Goal: Task Accomplishment & Management: Manage account settings

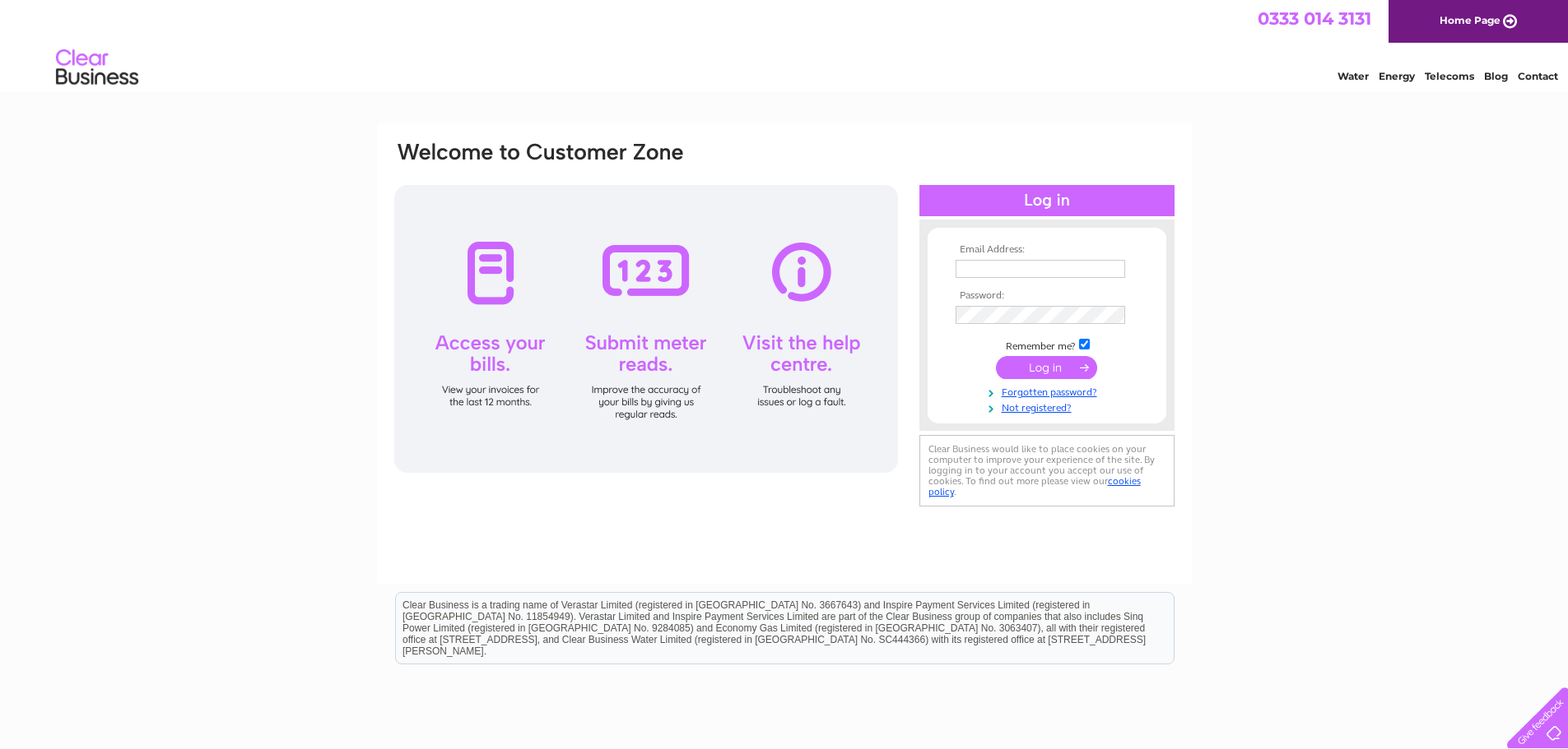
type input "accounts@sibbaldtraining.com"
click at [1016, 371] on input "submit" at bounding box center [1046, 368] width 101 height 23
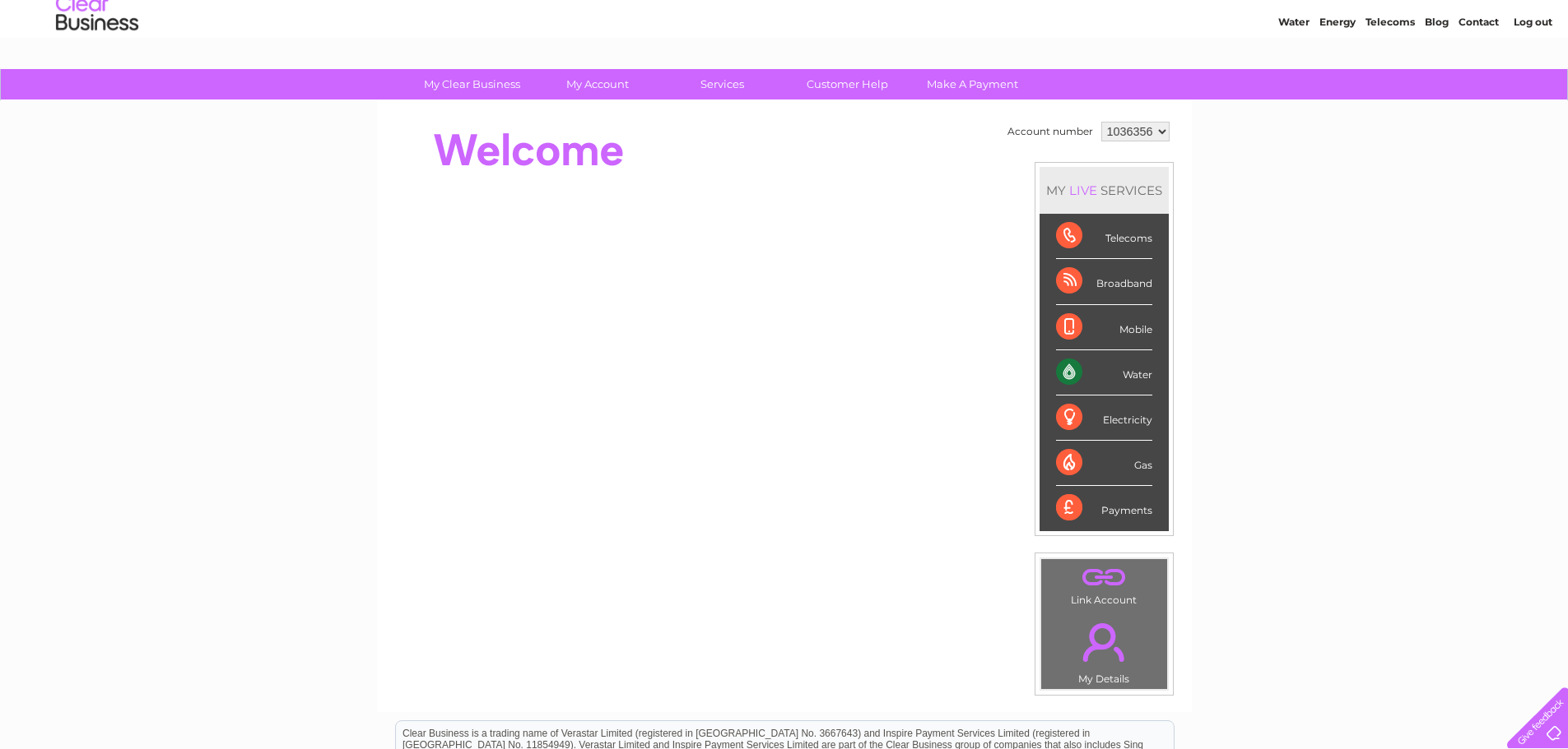
scroll to position [82, 0]
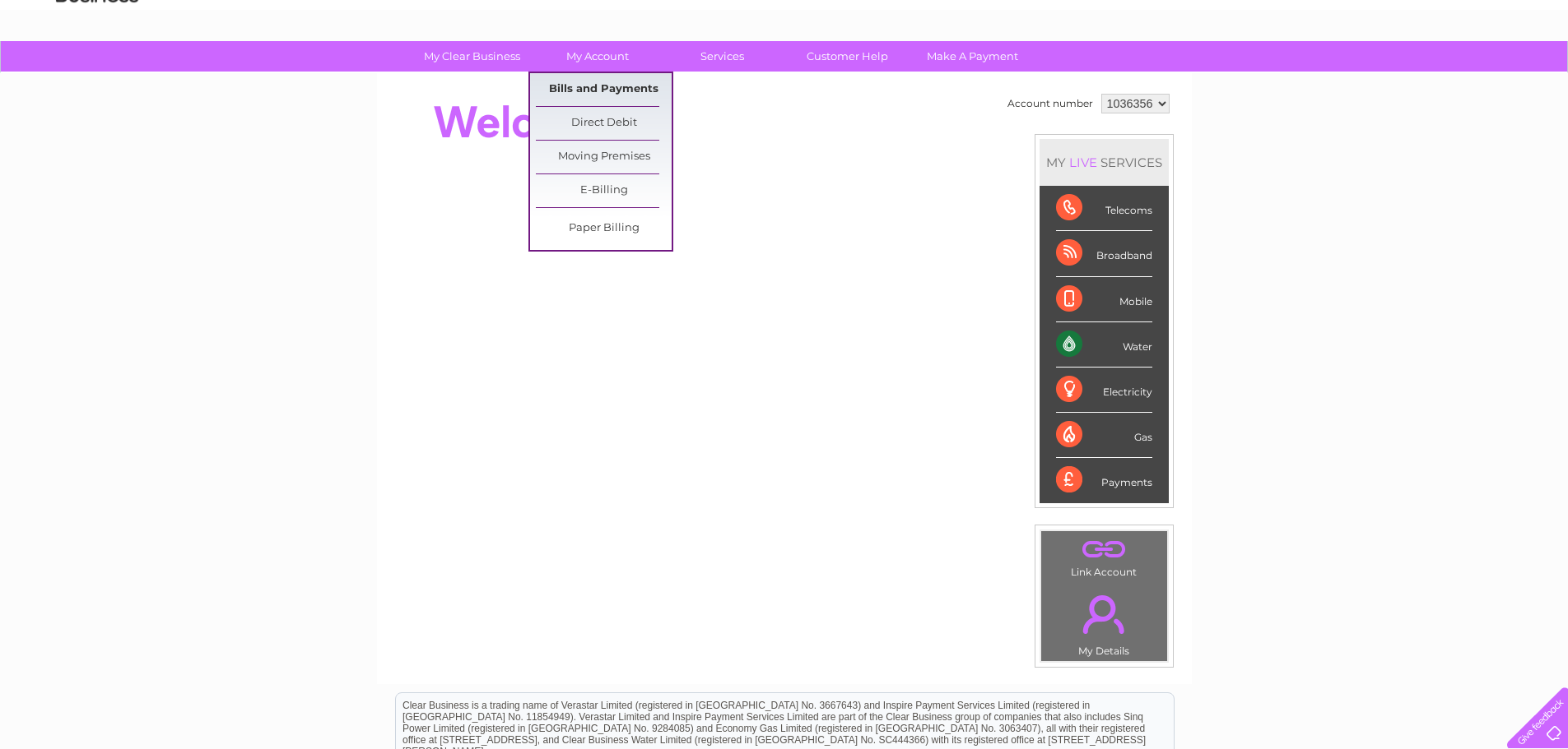
click at [598, 81] on link "Bills and Payments" at bounding box center [603, 90] width 136 height 33
click at [597, 82] on link "Bills and Payments" at bounding box center [603, 90] width 136 height 33
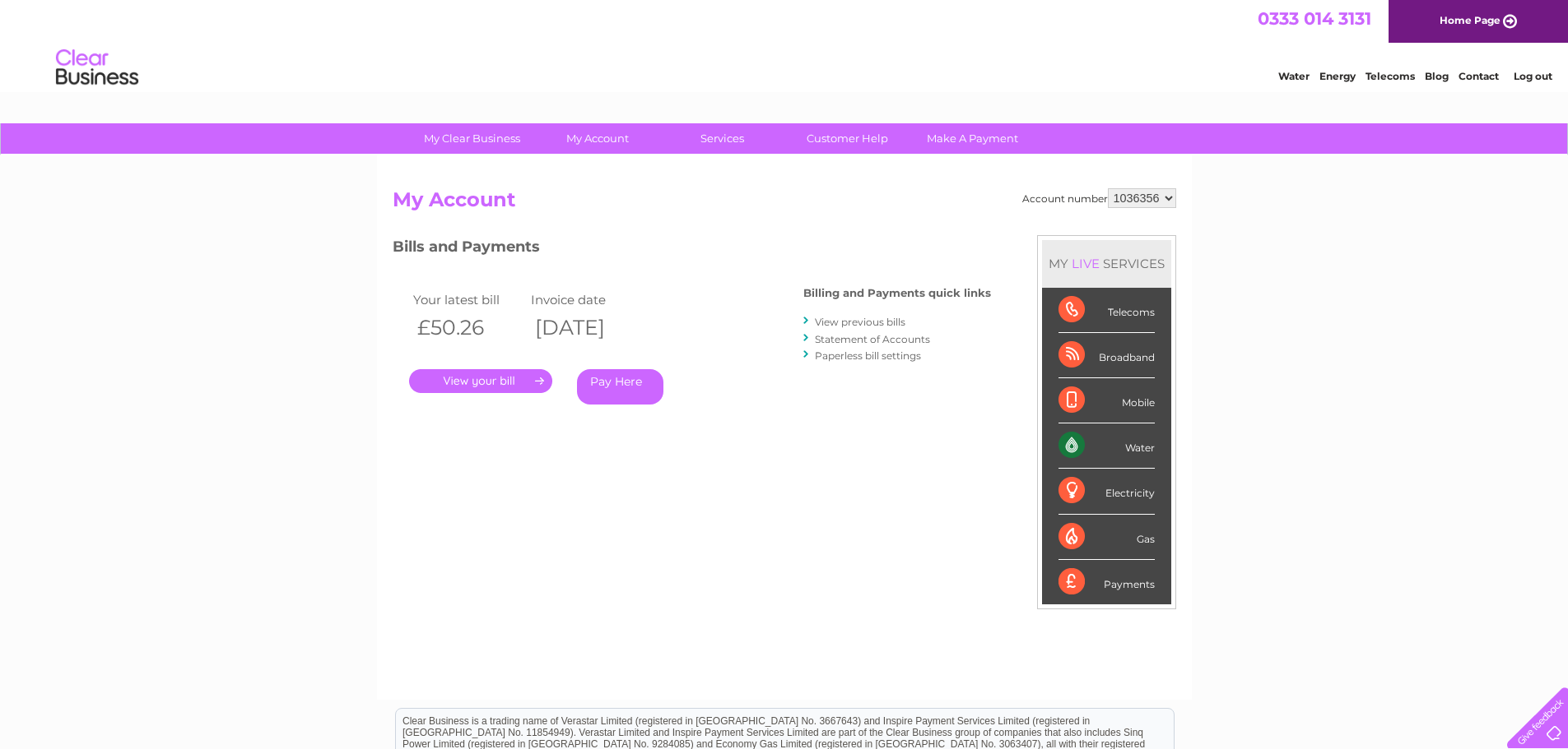
click at [460, 387] on link "." at bounding box center [481, 381] width 143 height 24
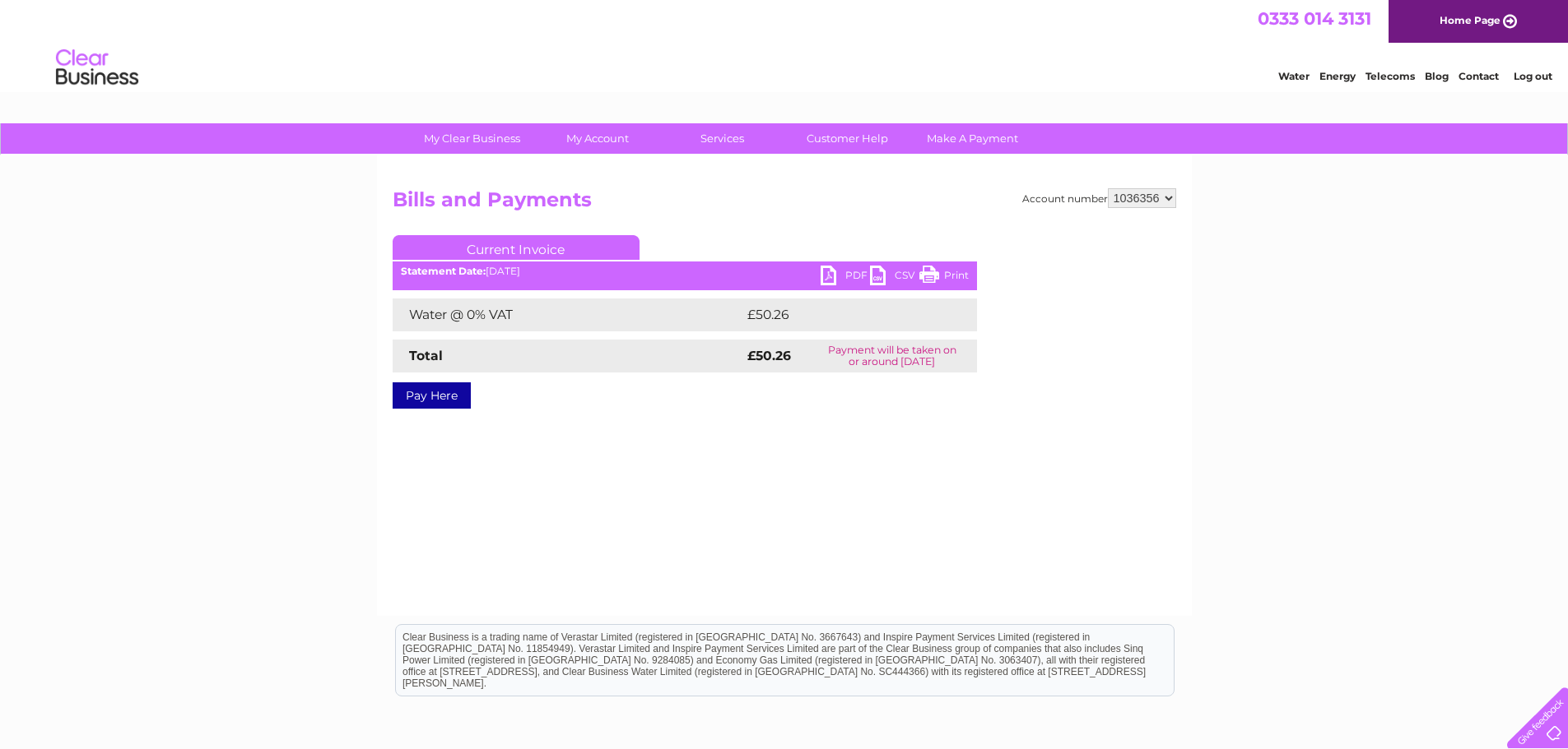
click at [826, 274] on link "PDF" at bounding box center [845, 277] width 49 height 24
